Goal: Check status

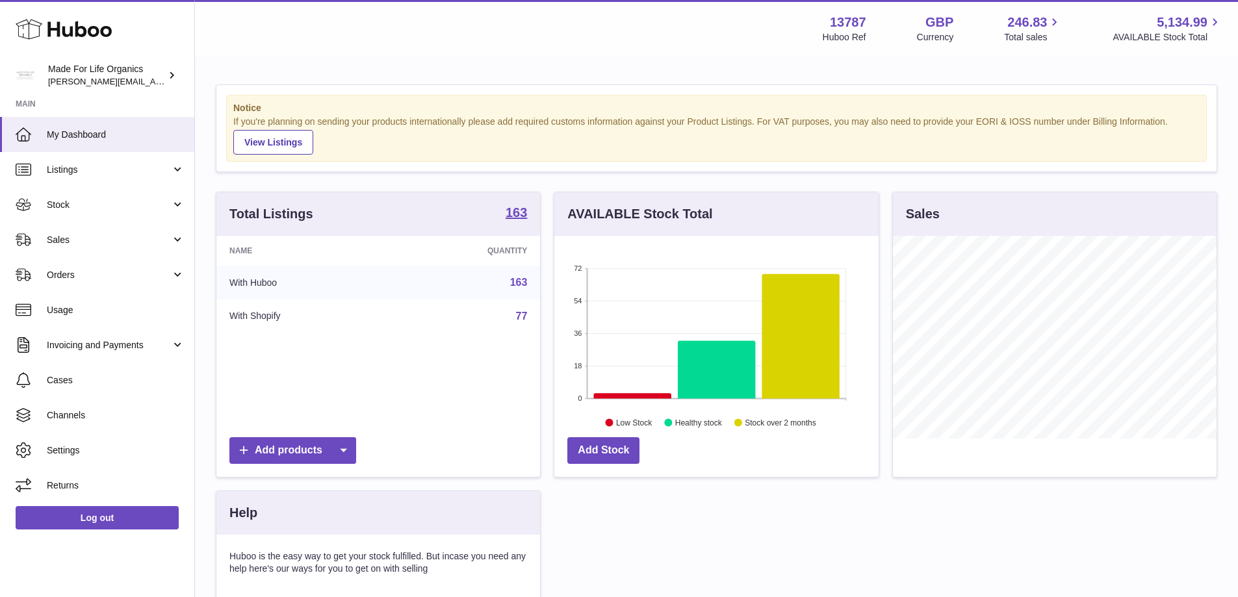
scroll to position [203, 324]
click at [116, 208] on span "Stock" at bounding box center [109, 205] width 124 height 12
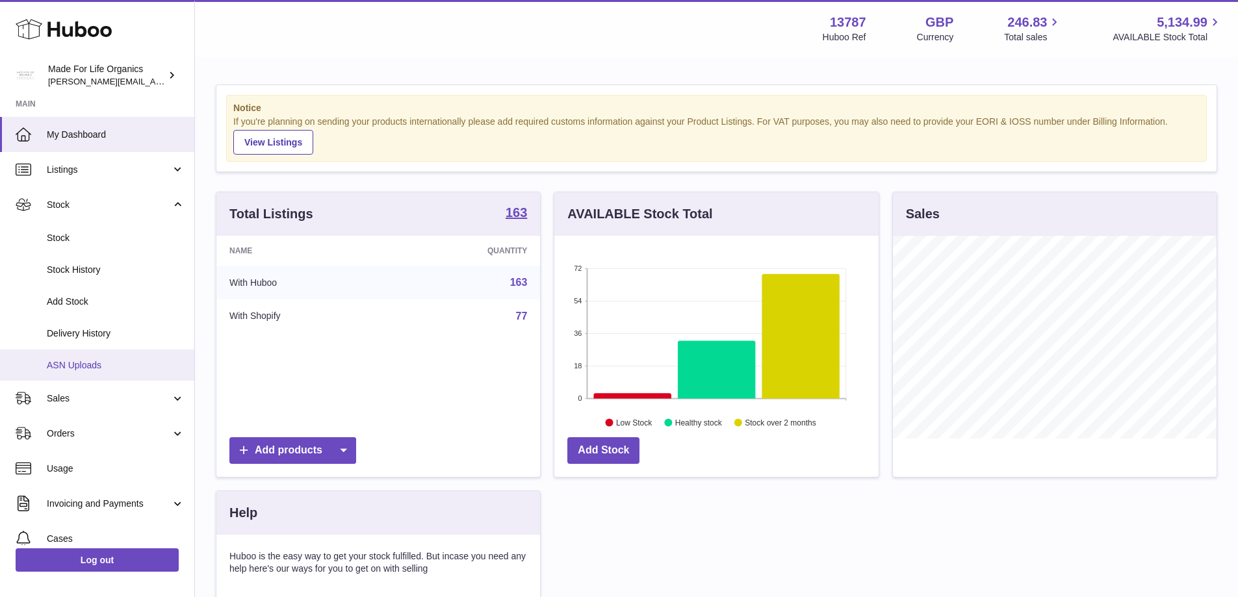
click at [101, 369] on span "ASN Uploads" at bounding box center [116, 365] width 138 height 12
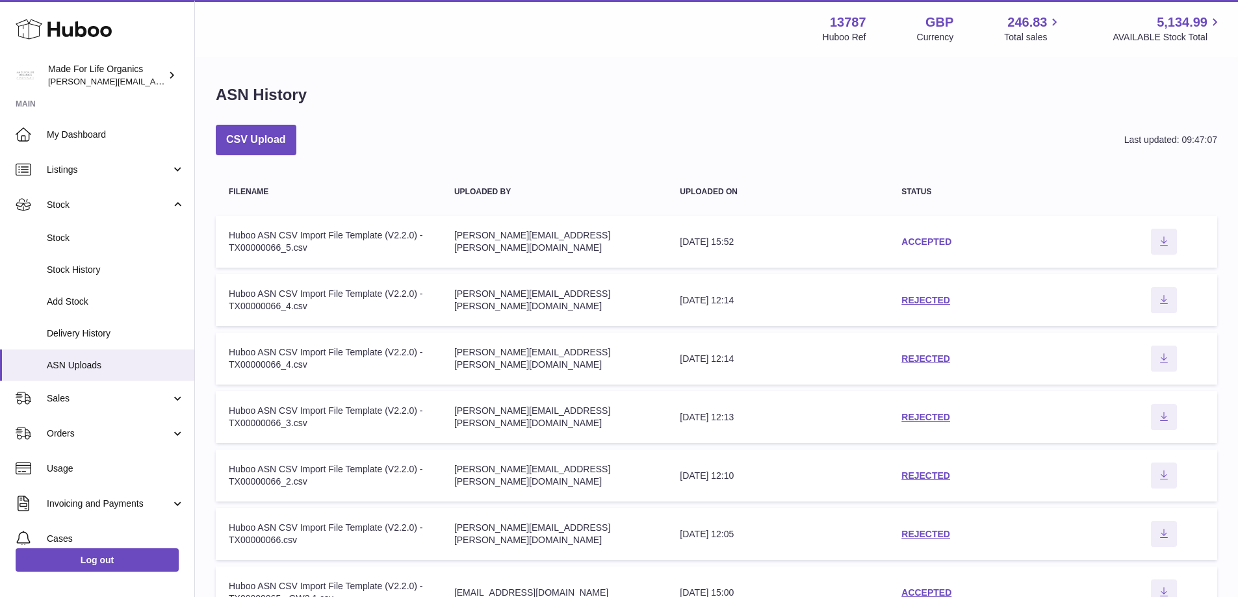
click at [931, 241] on link "ACCEPTED" at bounding box center [927, 242] width 50 height 10
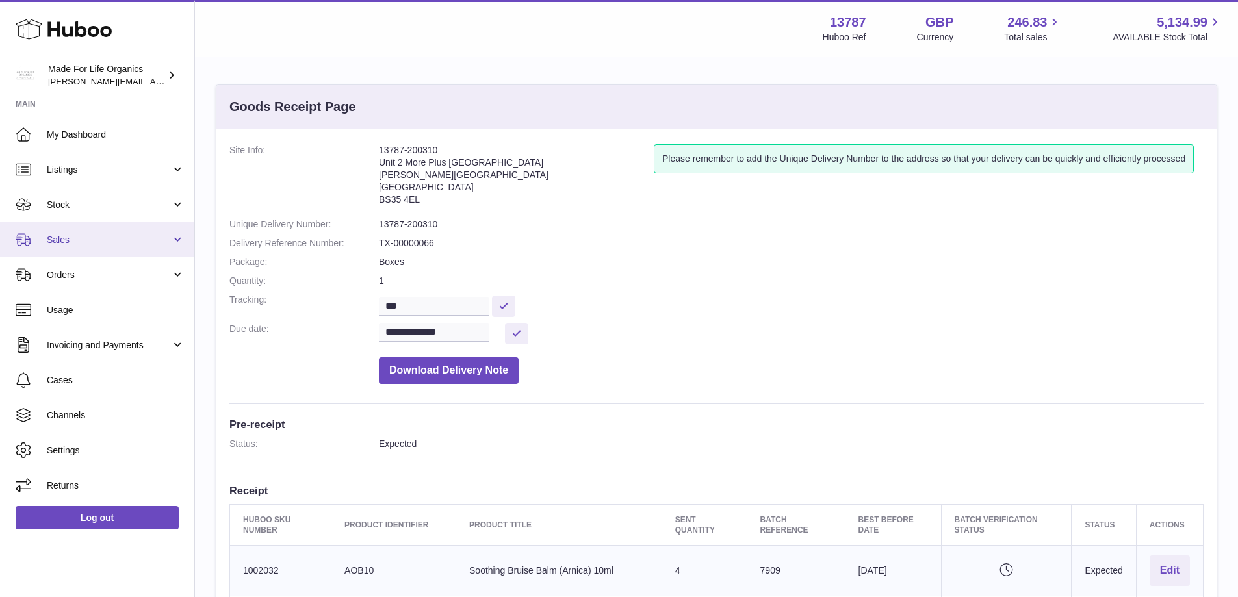
click at [41, 241] on link "Sales" at bounding box center [97, 239] width 194 height 35
